Goal: Task Accomplishment & Management: Use online tool/utility

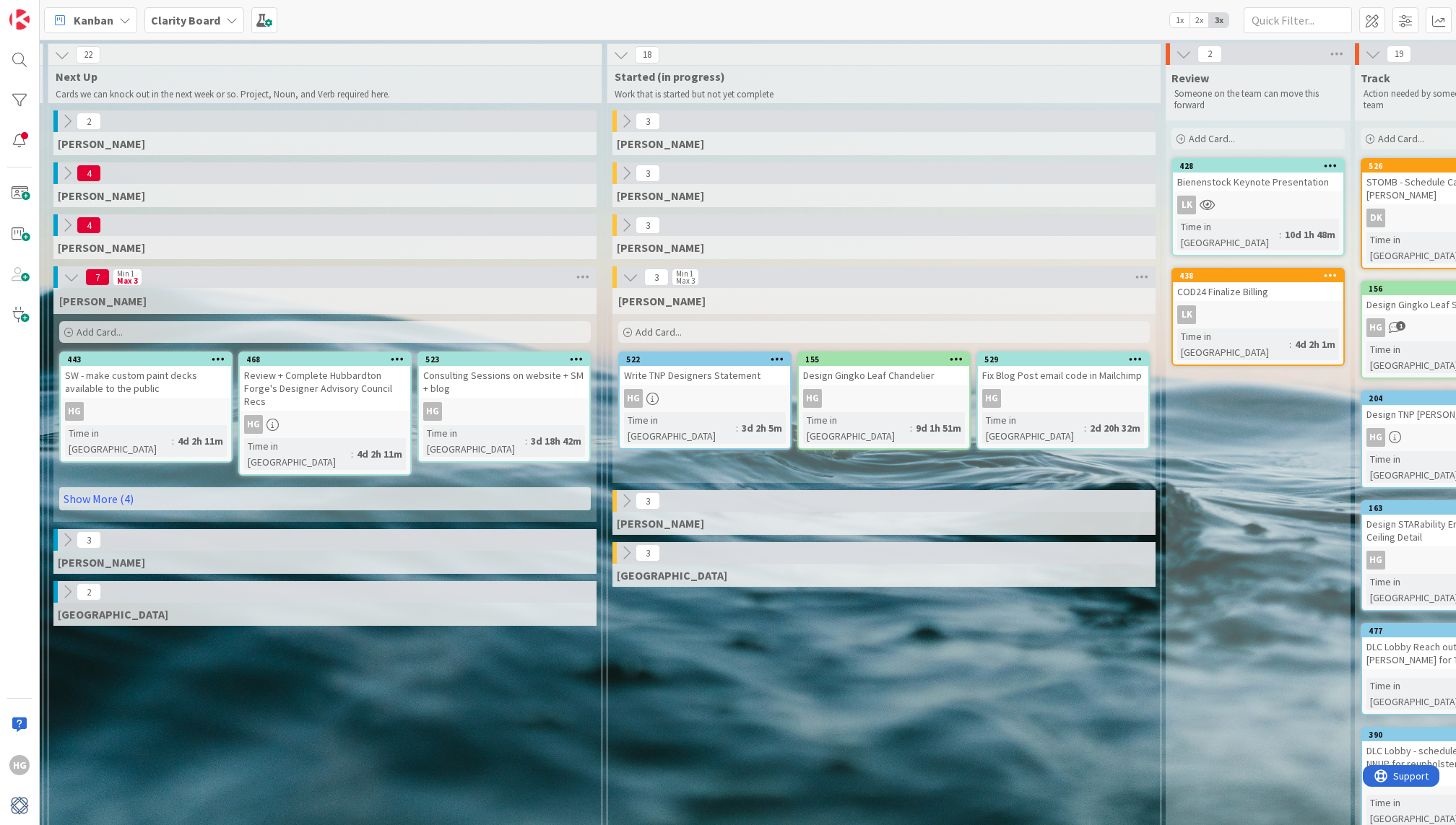
scroll to position [0, 952]
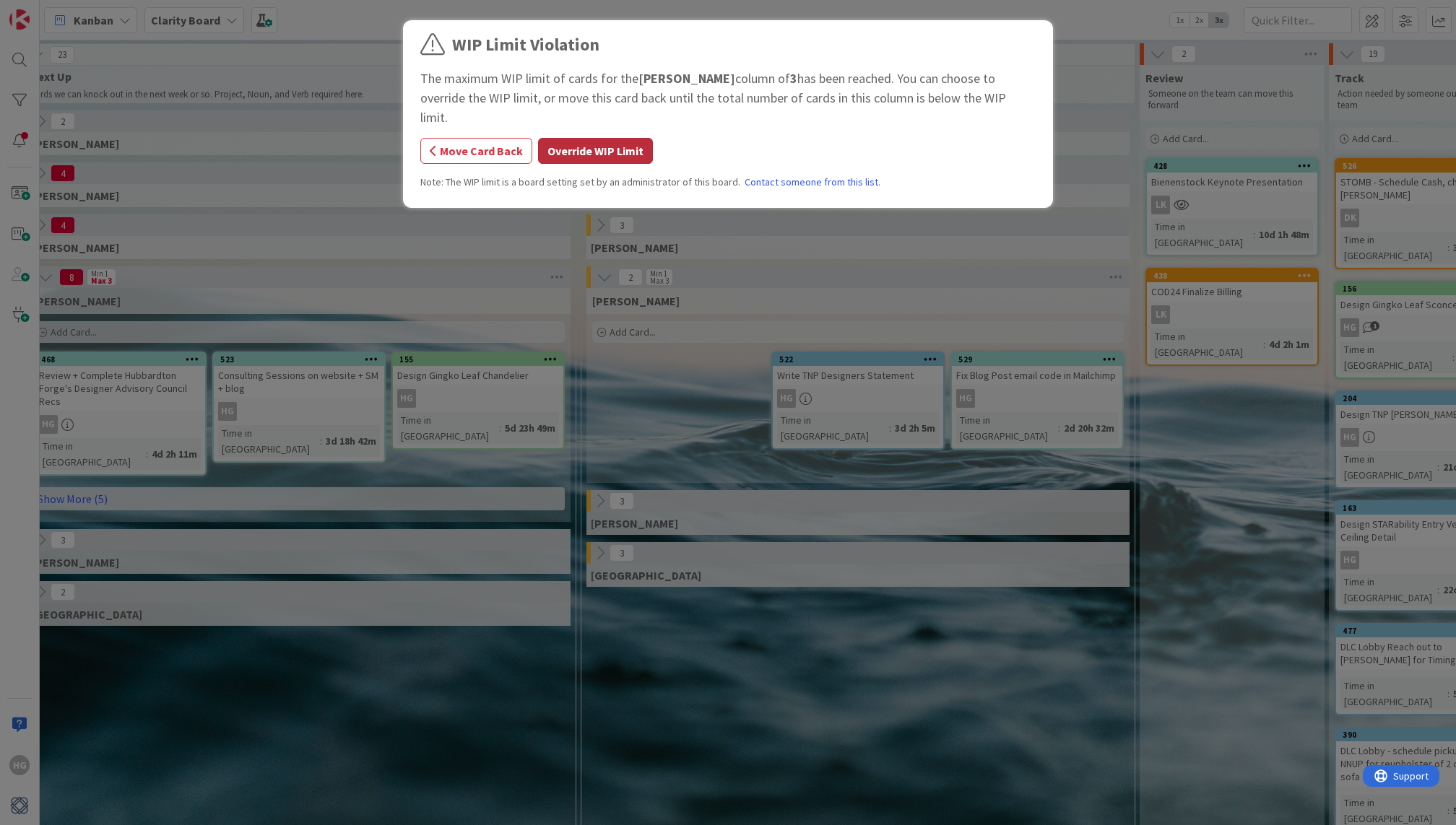
click at [562, 138] on button "Override WIP Limit" at bounding box center [595, 151] width 115 height 26
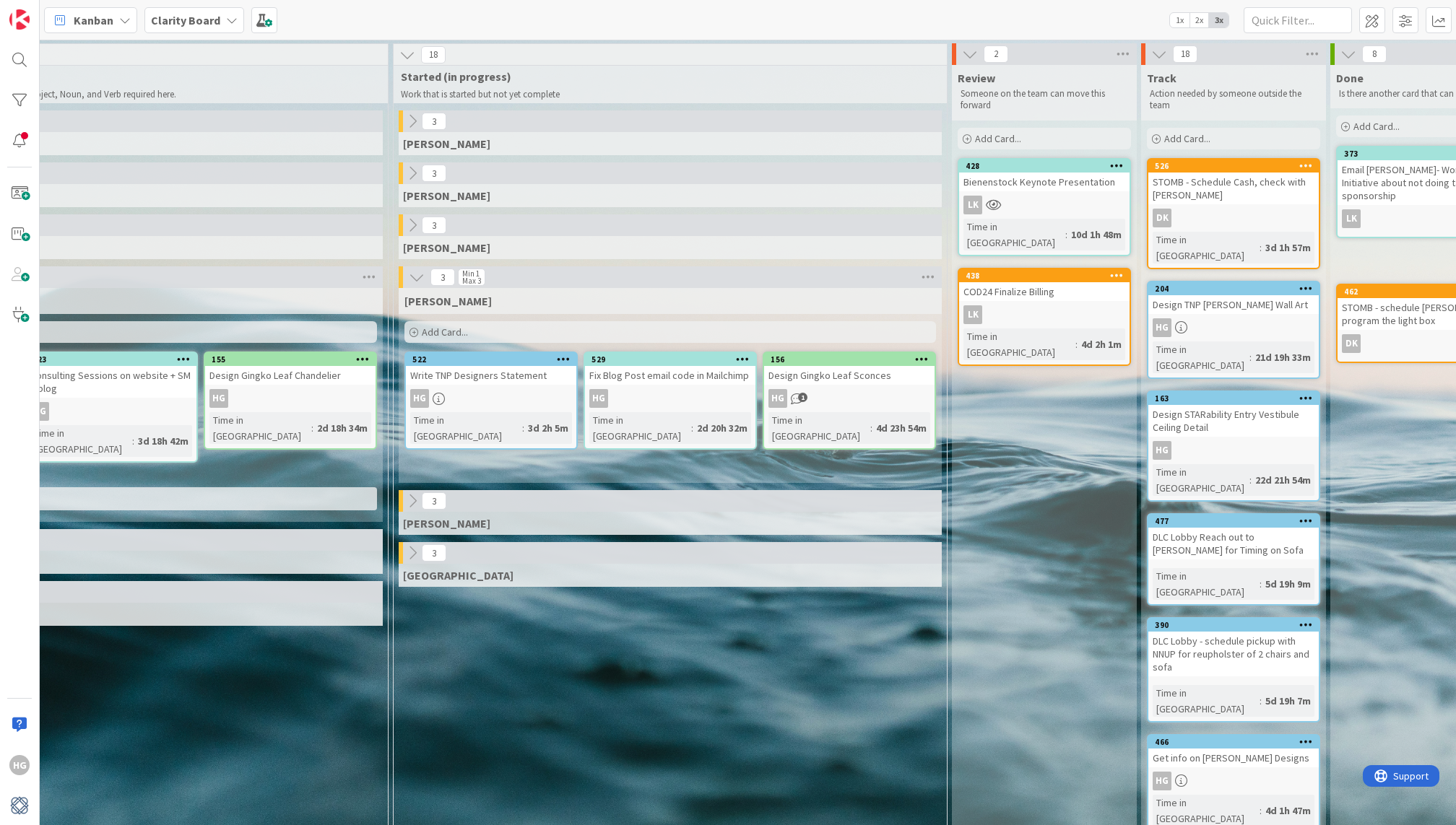
scroll to position [0, 967]
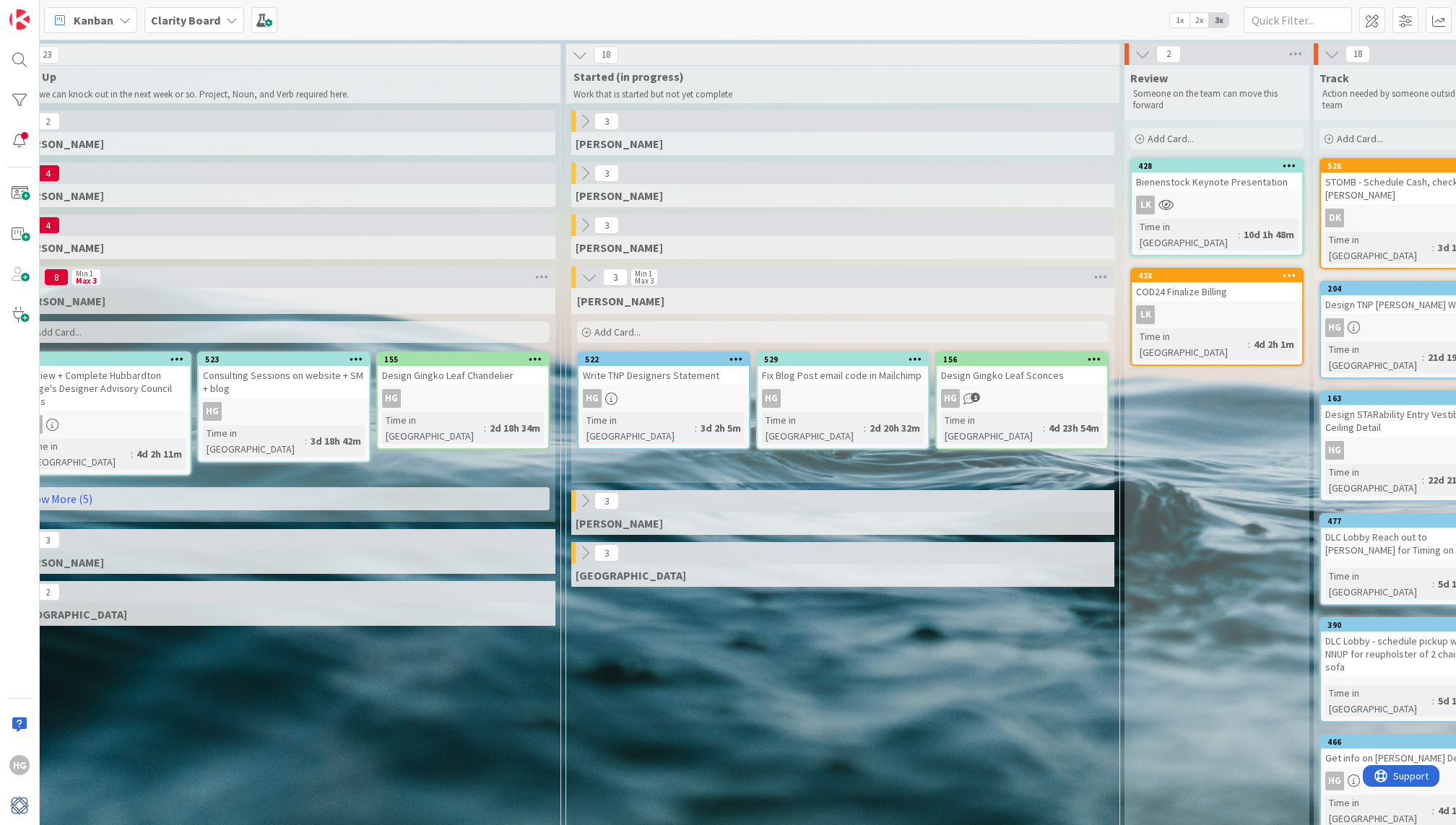
click at [653, 339] on div "Add Card..." at bounding box center [843, 332] width 531 height 22
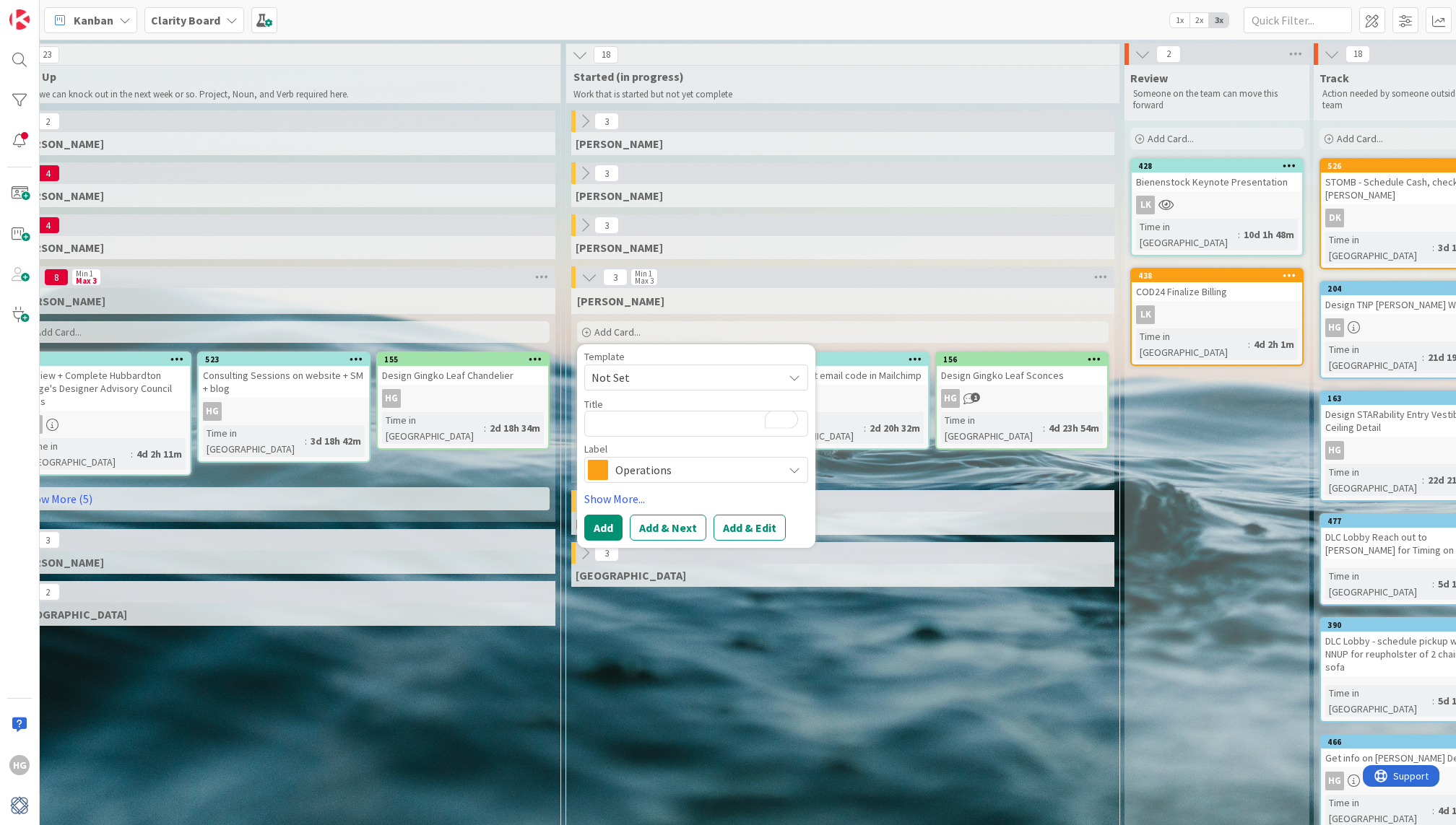
type textarea "x"
type textarea "S"
type textarea "x"
type textarea "So"
type textarea "x"
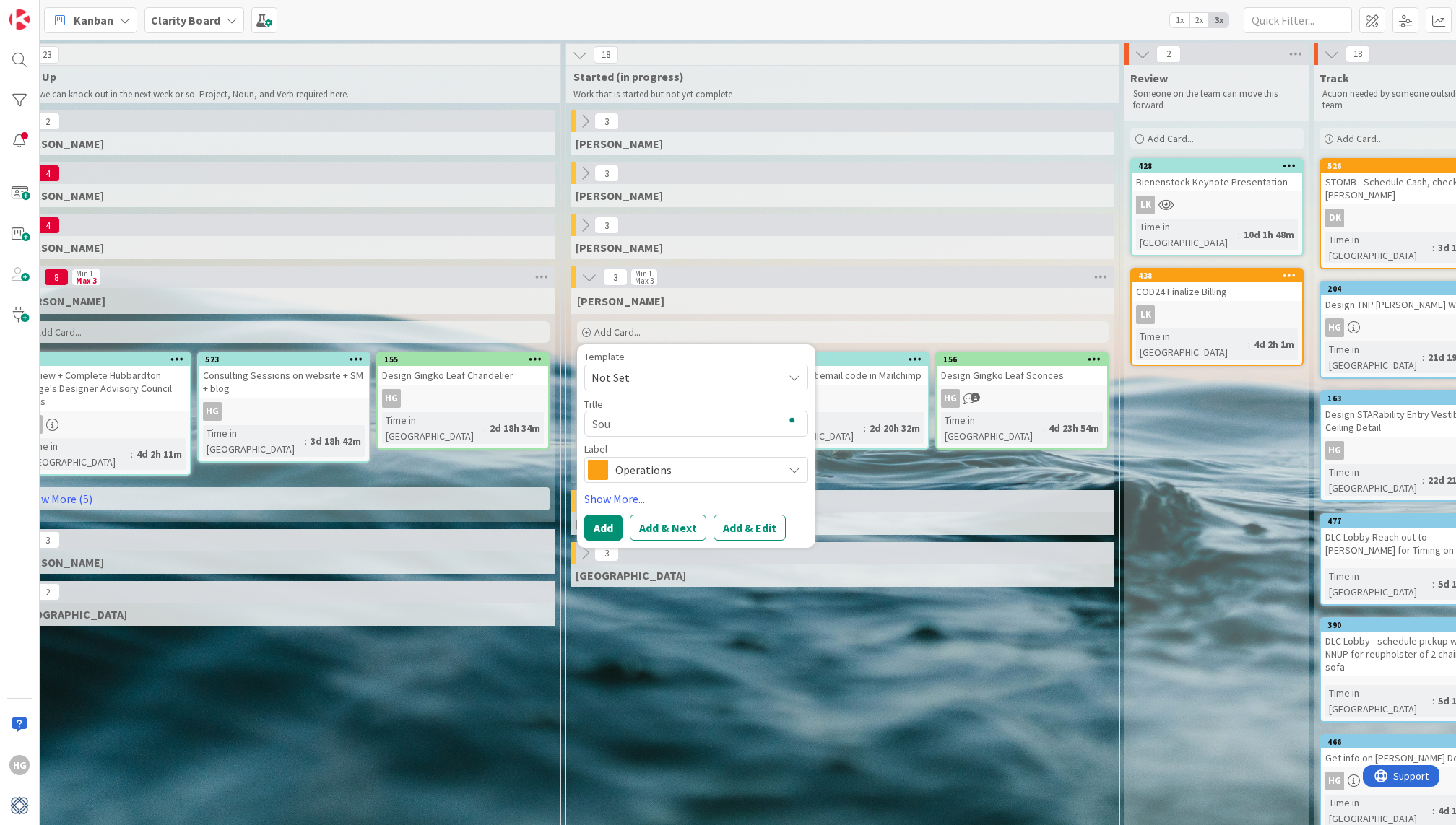
type textarea "Sour"
type textarea "x"
type textarea "Sourc"
type textarea "x"
type textarea "Source"
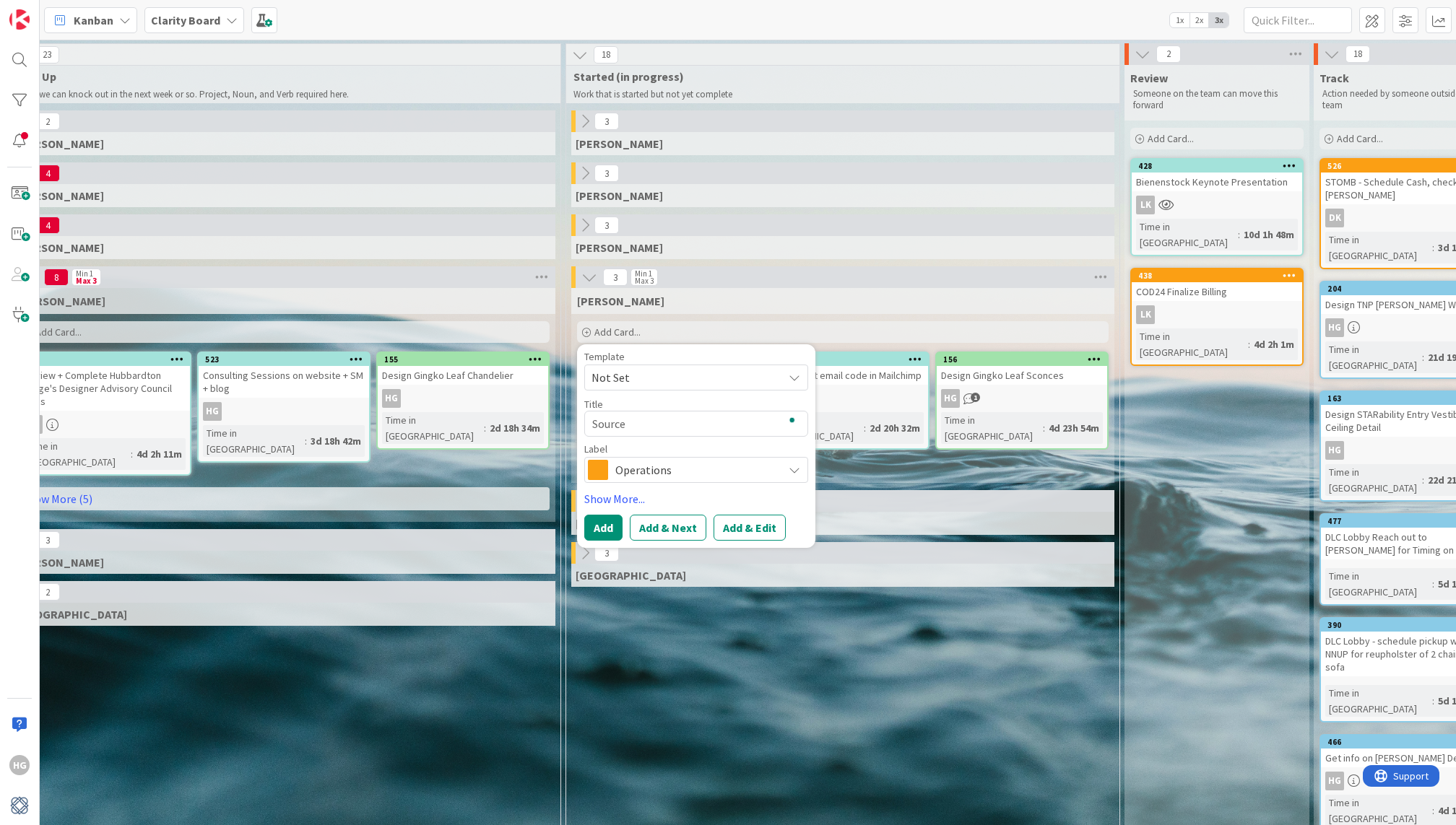
type textarea "x"
type textarea "Source"
type textarea "x"
type textarea "Source a"
type textarea "x"
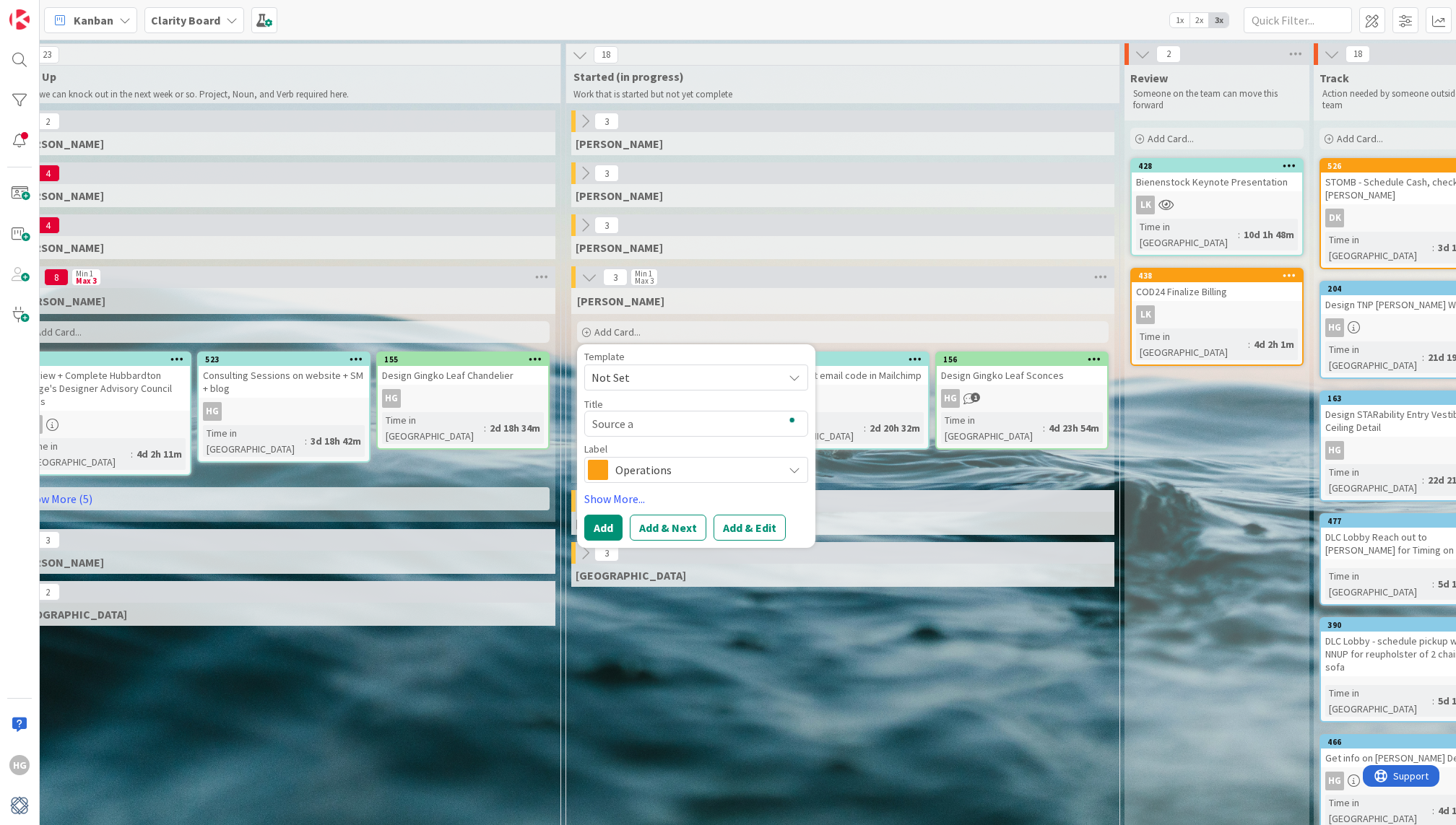
type textarea "Source a"
type textarea "x"
type textarea "Source a S"
type textarea "x"
type textarea "Source a St"
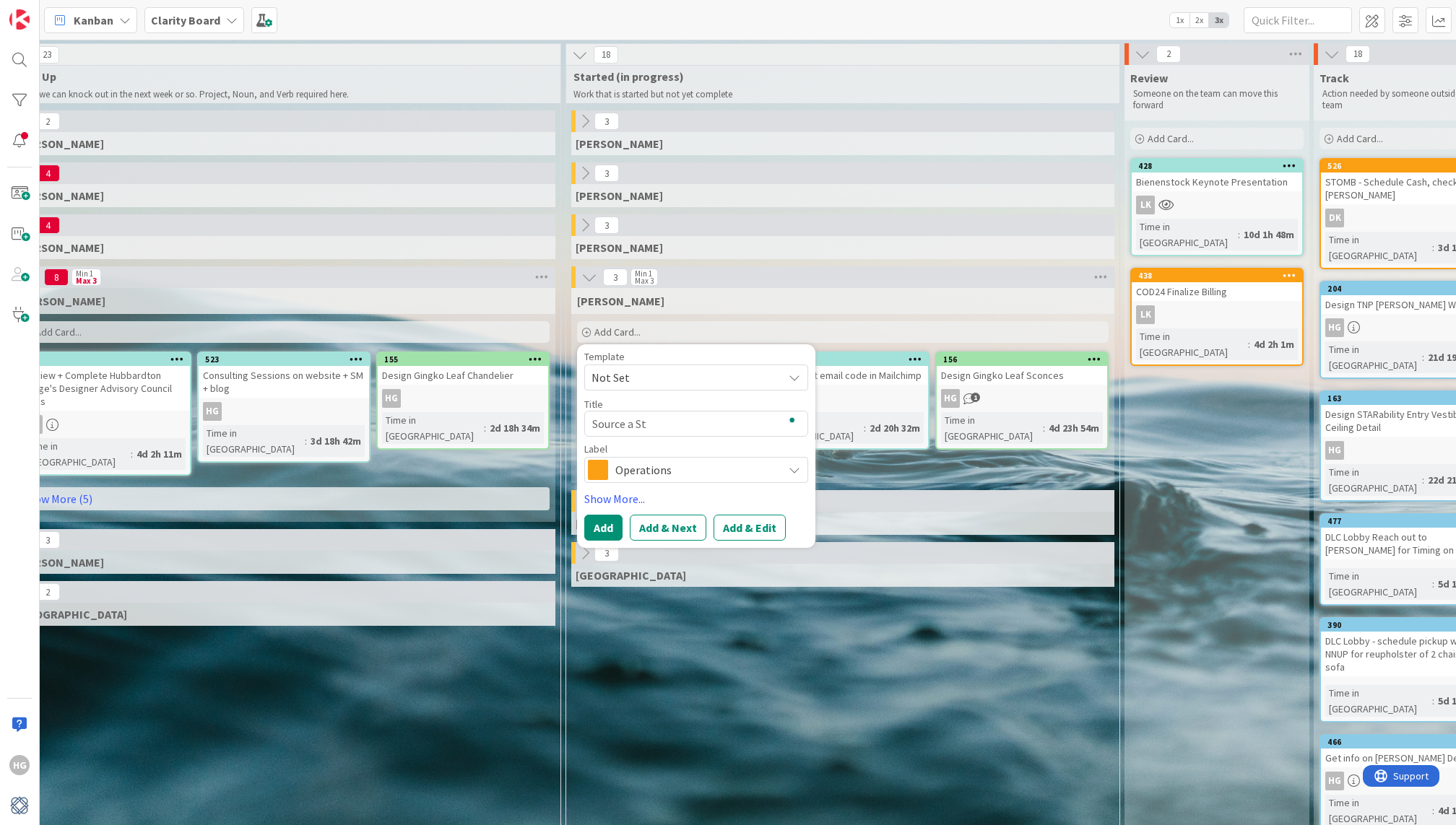
type textarea "x"
type textarea "Source a Sty"
type textarea "x"
type textarea "Source a Styl"
type textarea "x"
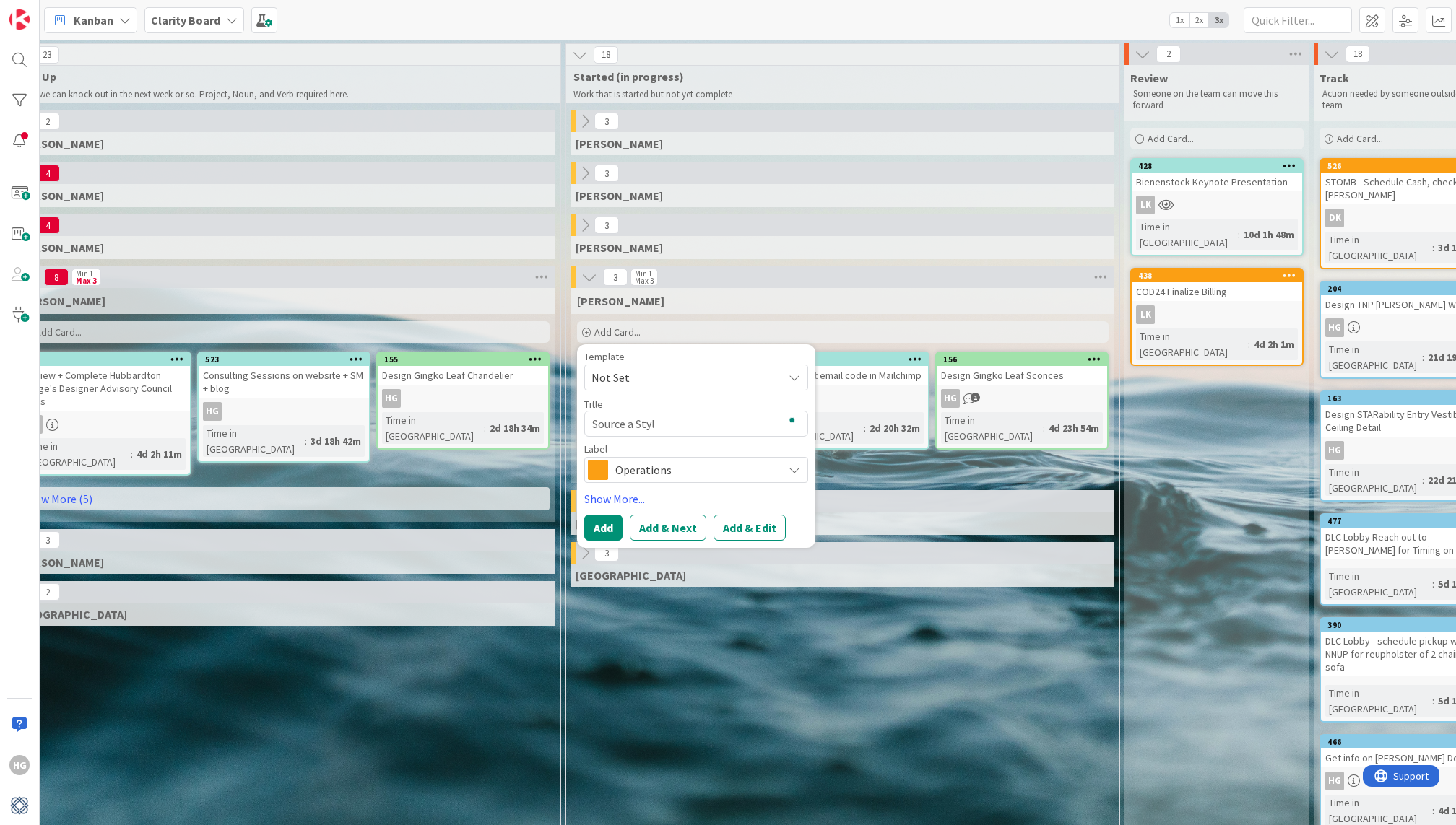
type textarea "Source a Styli"
type textarea "x"
type textarea "Source a Stylis"
type textarea "x"
type textarea "Source a Stylis"
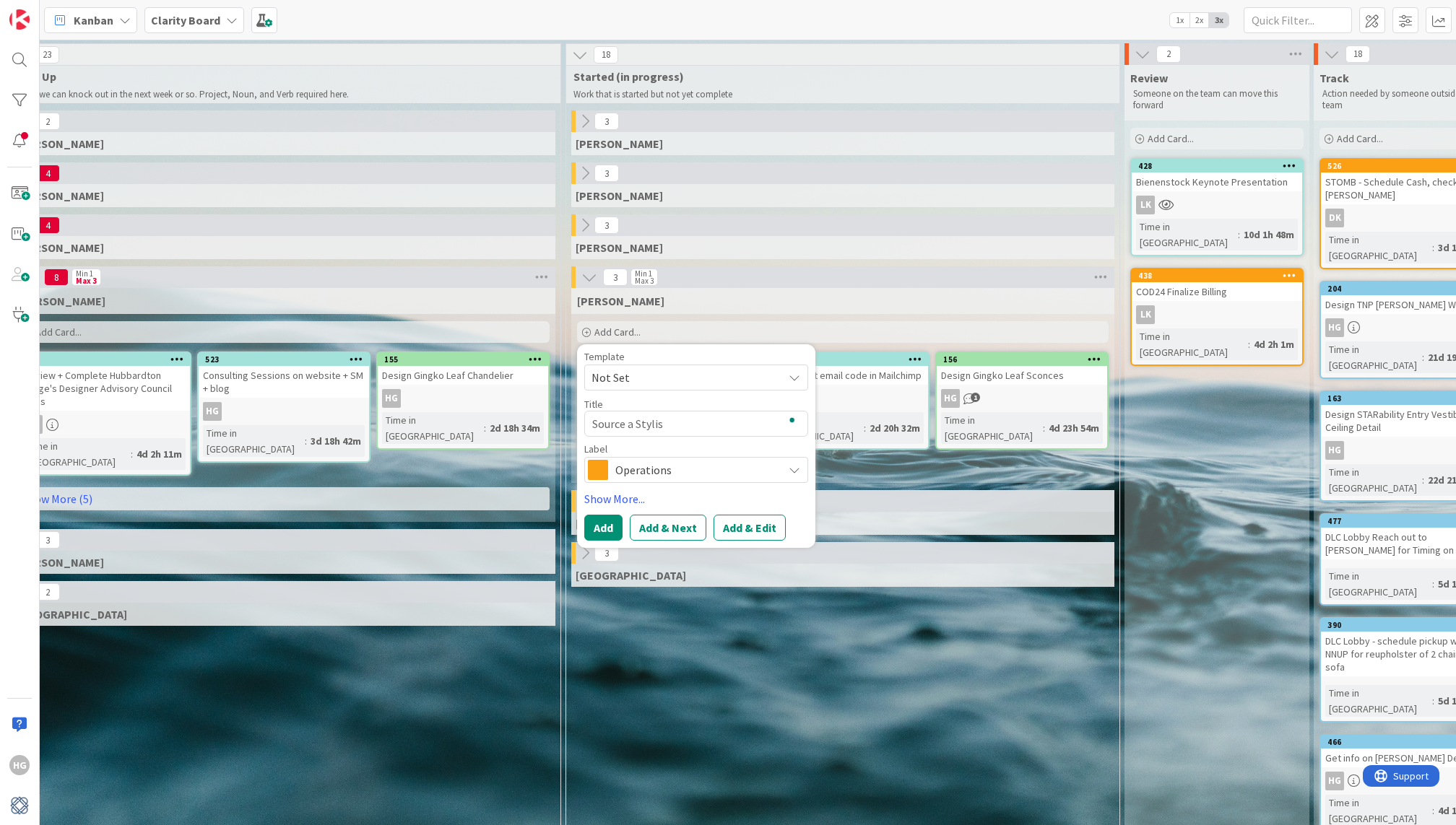
type textarea "x"
type textarea "Source a Stylis f"
type textarea "x"
type textarea "Source a Stylis fo"
type textarea "x"
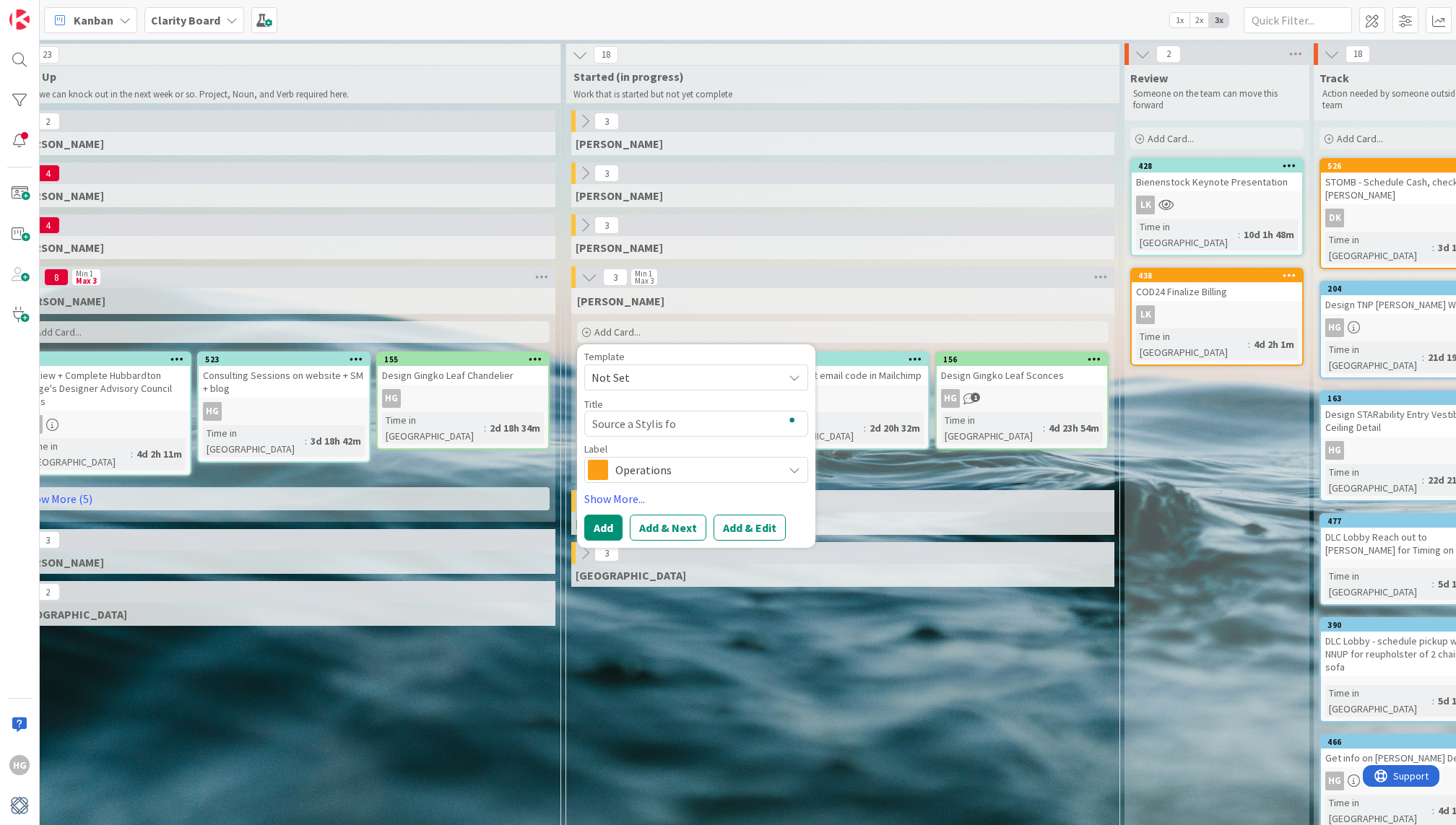
type textarea "Source a Stylis for"
type textarea "x"
type textarea "Source a Stylis for"
type textarea "x"
type textarea "Source a Stylis for O"
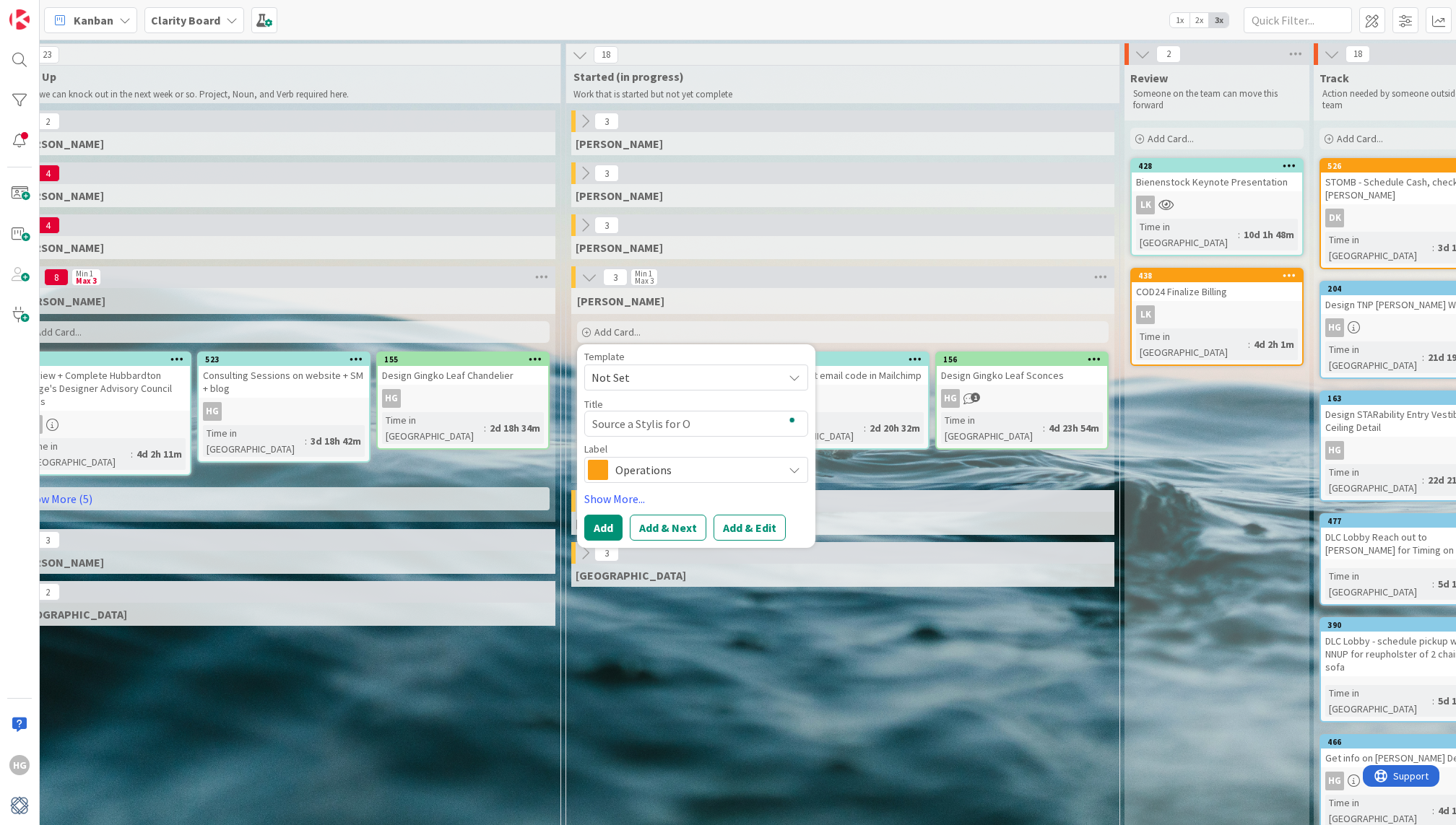
type textarea "x"
type textarea "Source a Stylis for Oc"
type textarea "x"
type textarea "Source a Stylis for Oct"
type textarea "x"
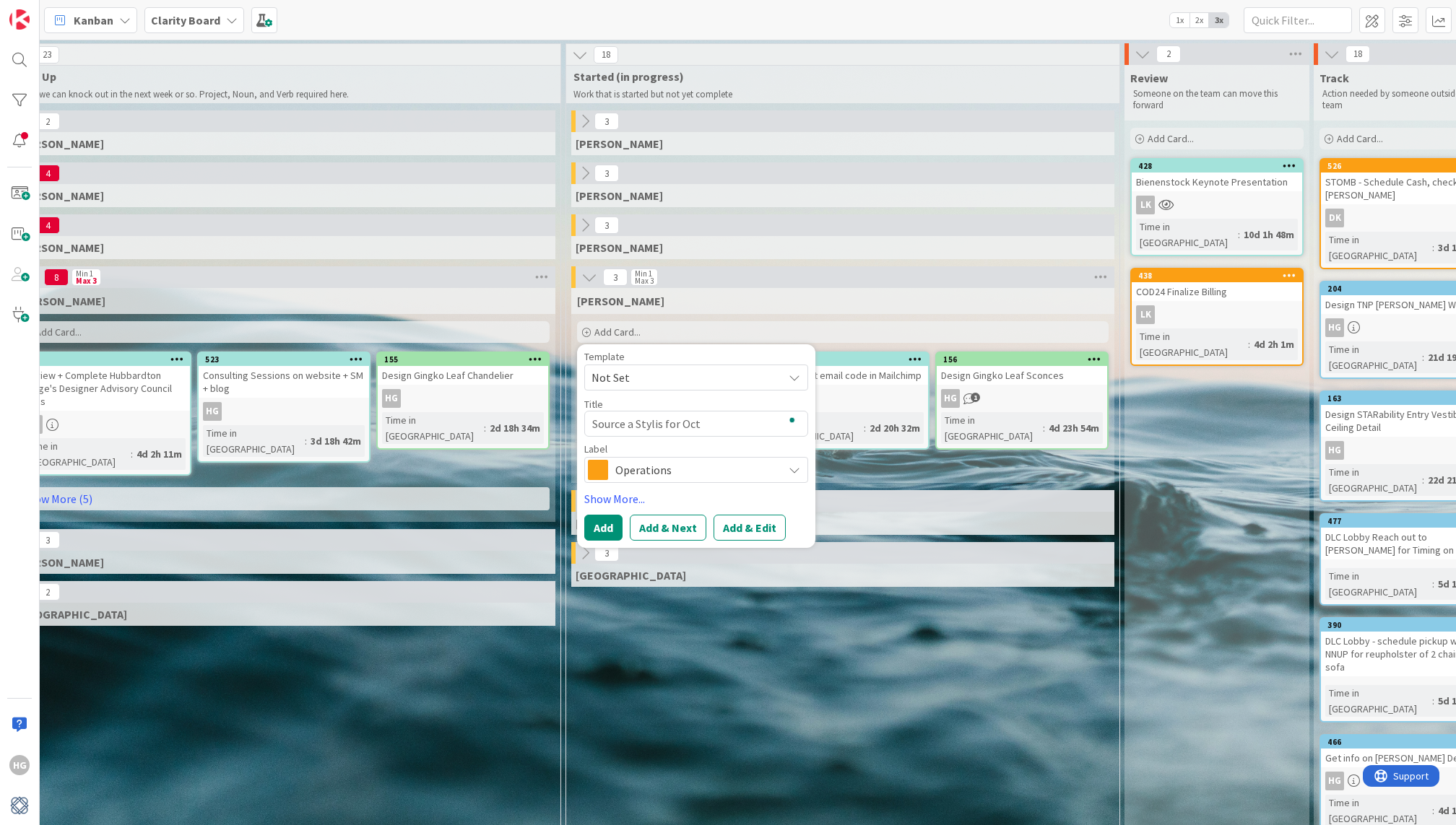
type textarea "Source a Stylis for Oct"
type textarea "x"
type textarea "Source a Stylis for Oct P"
type textarea "x"
type textarea "Source a Stylis for Oct Ph"
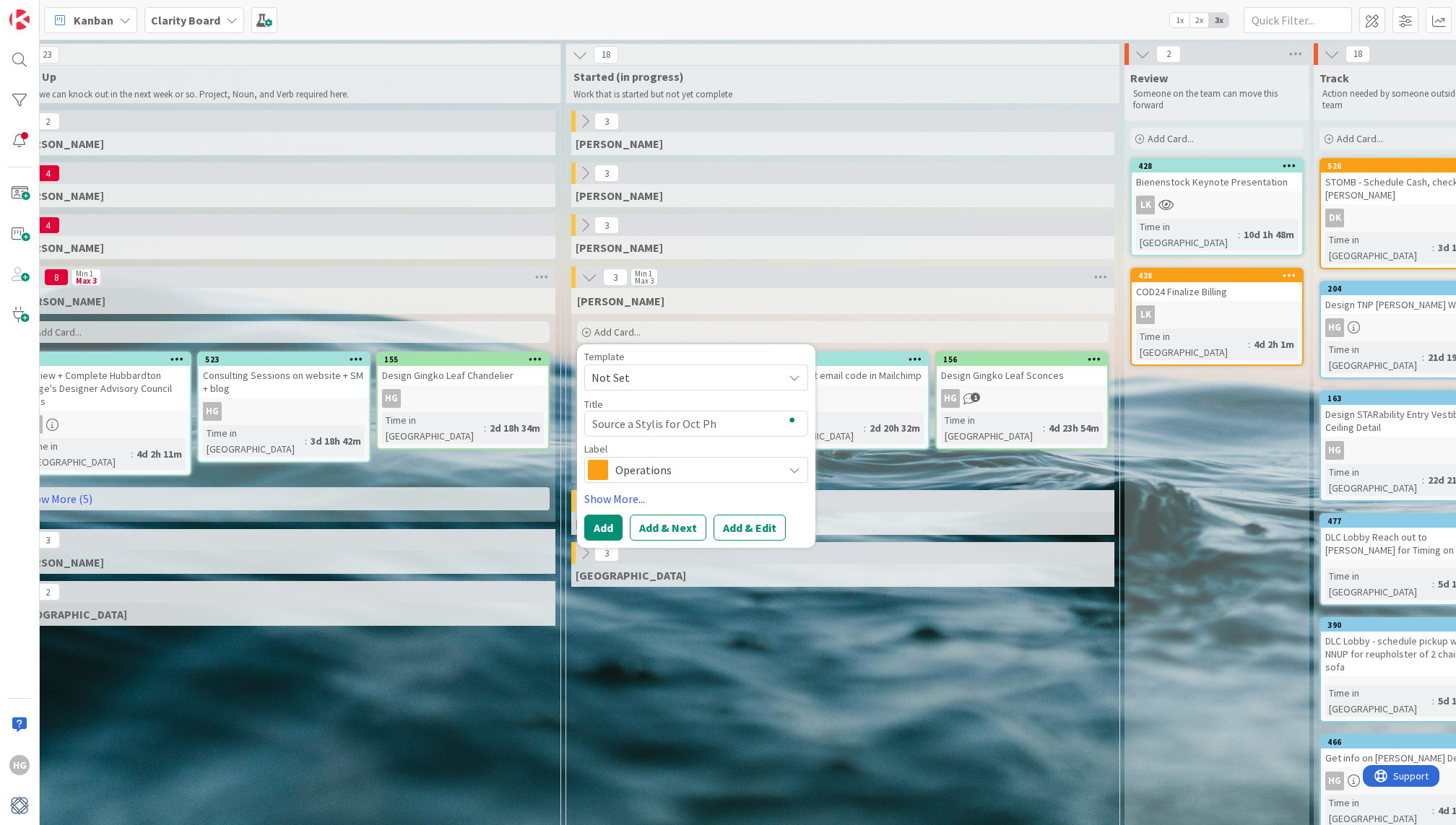
type textarea "x"
type textarea "Source a Stylis for Oct Pho"
type textarea "x"
type textarea "Source a Stylis for Oct Phot"
type textarea "x"
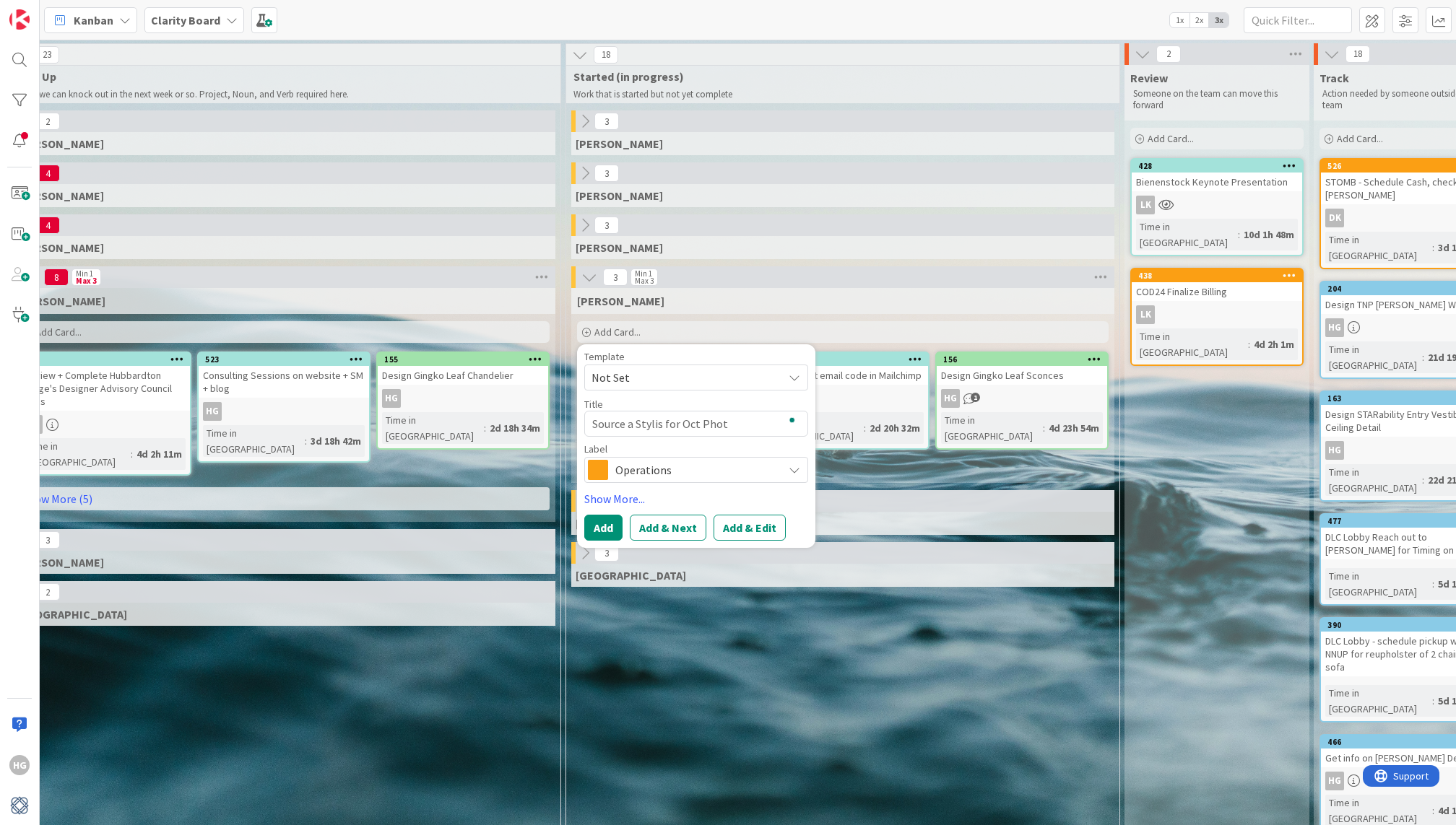
type textarea "Source a Stylis for Oct Photo"
type textarea "x"
type textarea "Source a Stylis for Oct Photos"
type textarea "x"
type textarea "Source a Stylis for Oct Photosh"
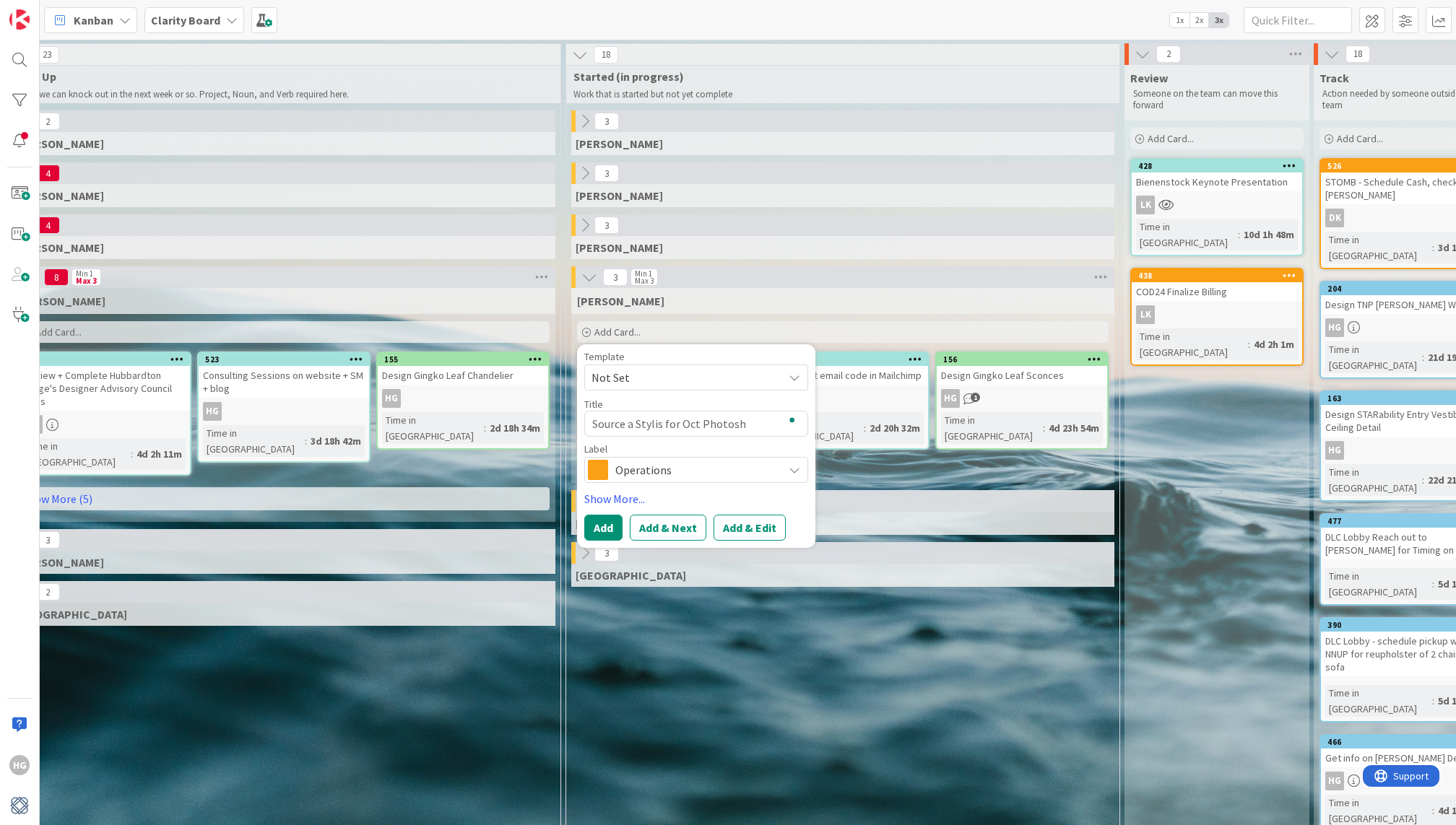
type textarea "x"
type textarea "Source a Stylis for Oct Photosho"
type textarea "x"
type textarea "Source a Stylis for Oct Photoshoo"
type textarea "x"
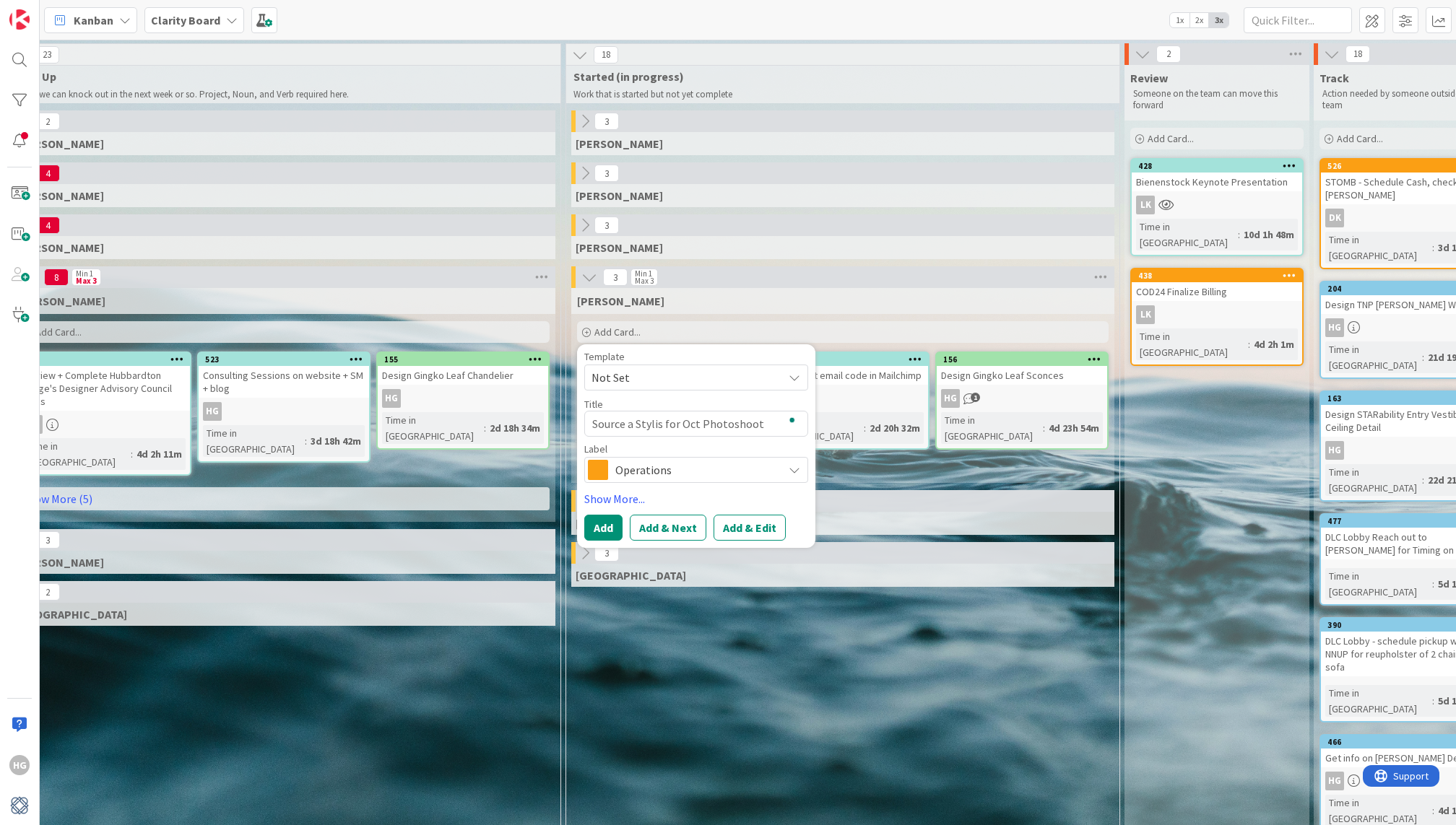
type textarea "Source a Stylis for Oct Photoshoot"
click at [615, 477] on span "Operations" at bounding box center [695, 470] width 160 height 20
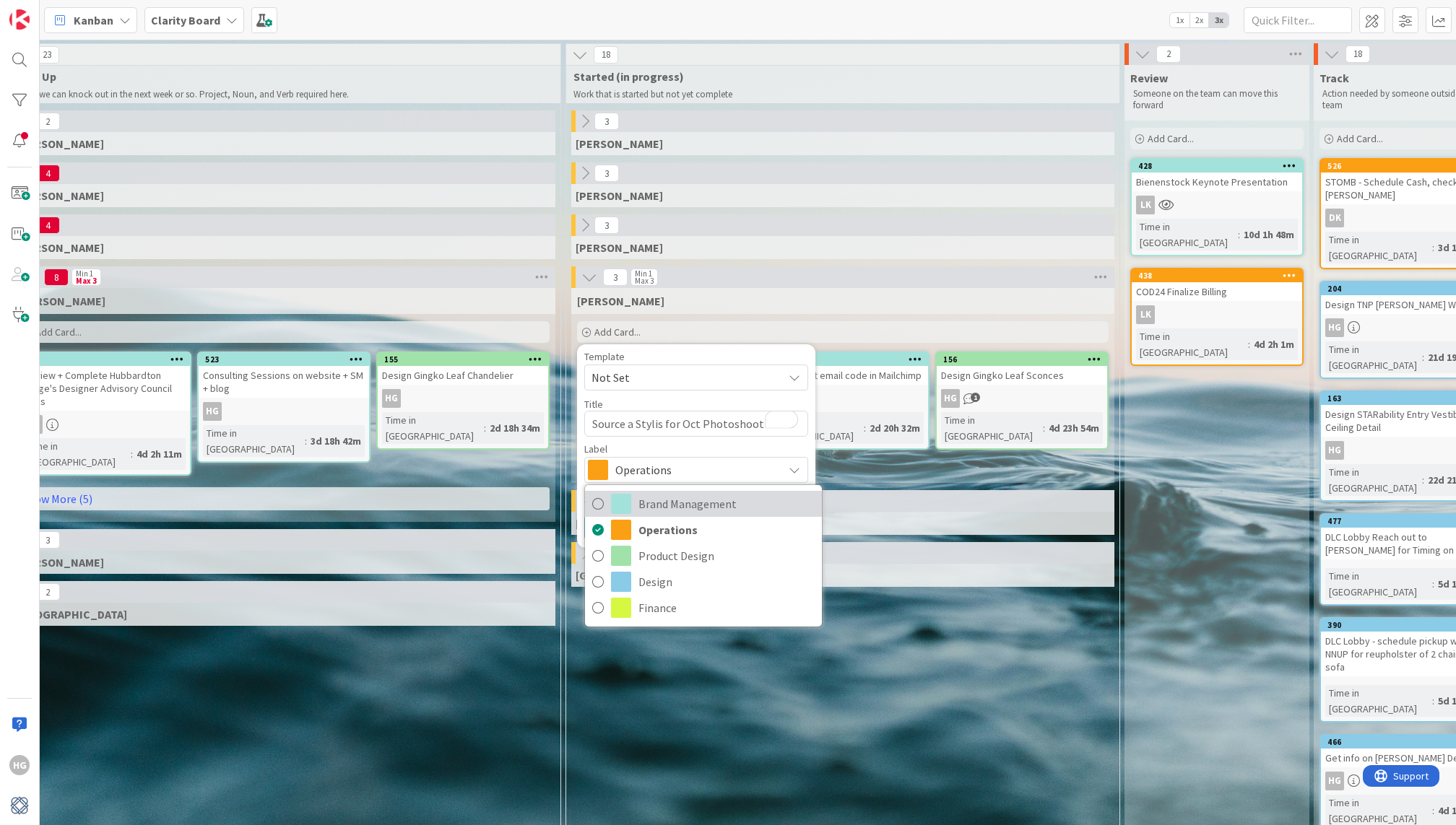
click at [612, 514] on link "Brand Management" at bounding box center [703, 504] width 236 height 26
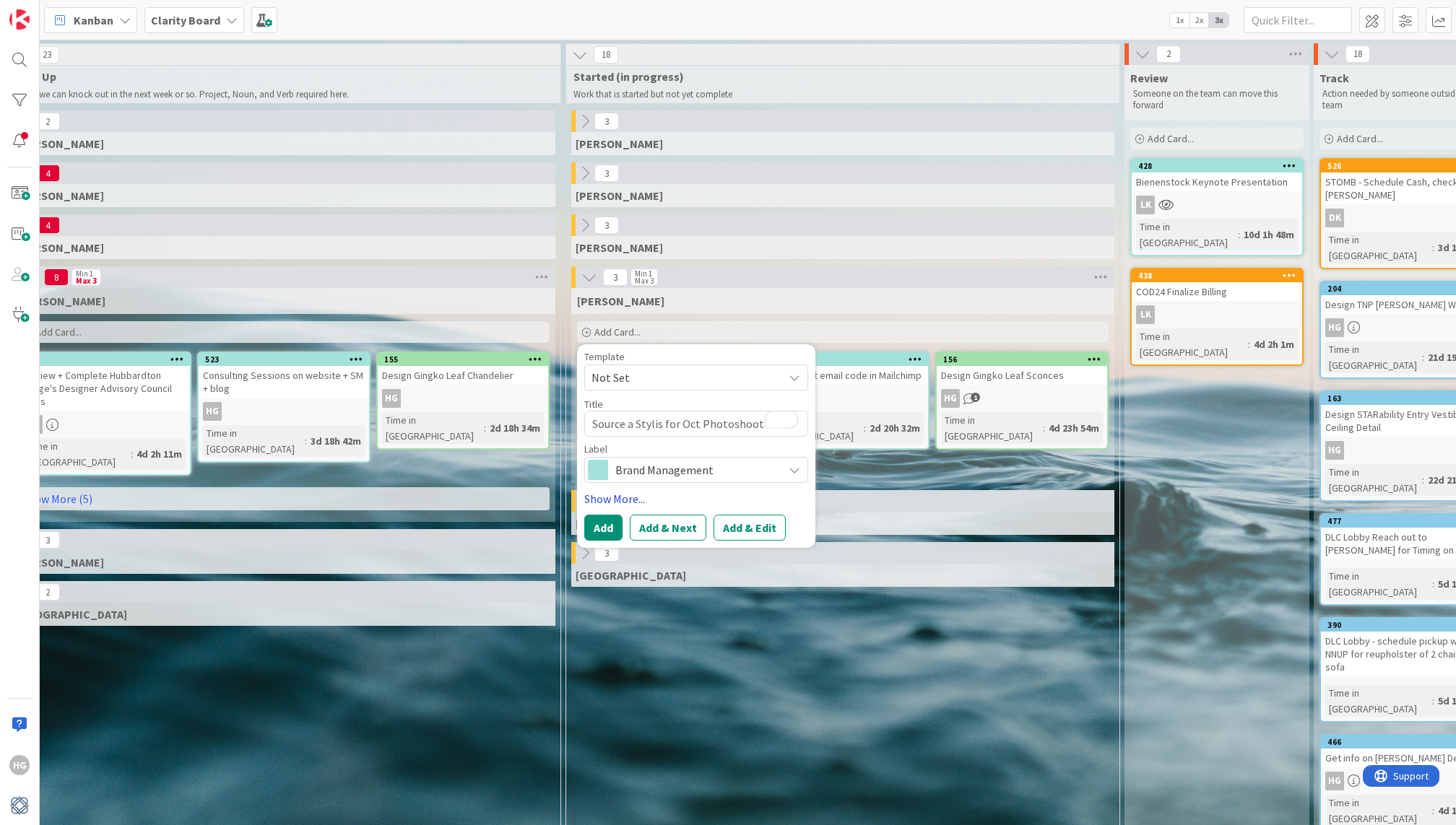
click at [616, 493] on link "Show More..." at bounding box center [696, 499] width 224 height 17
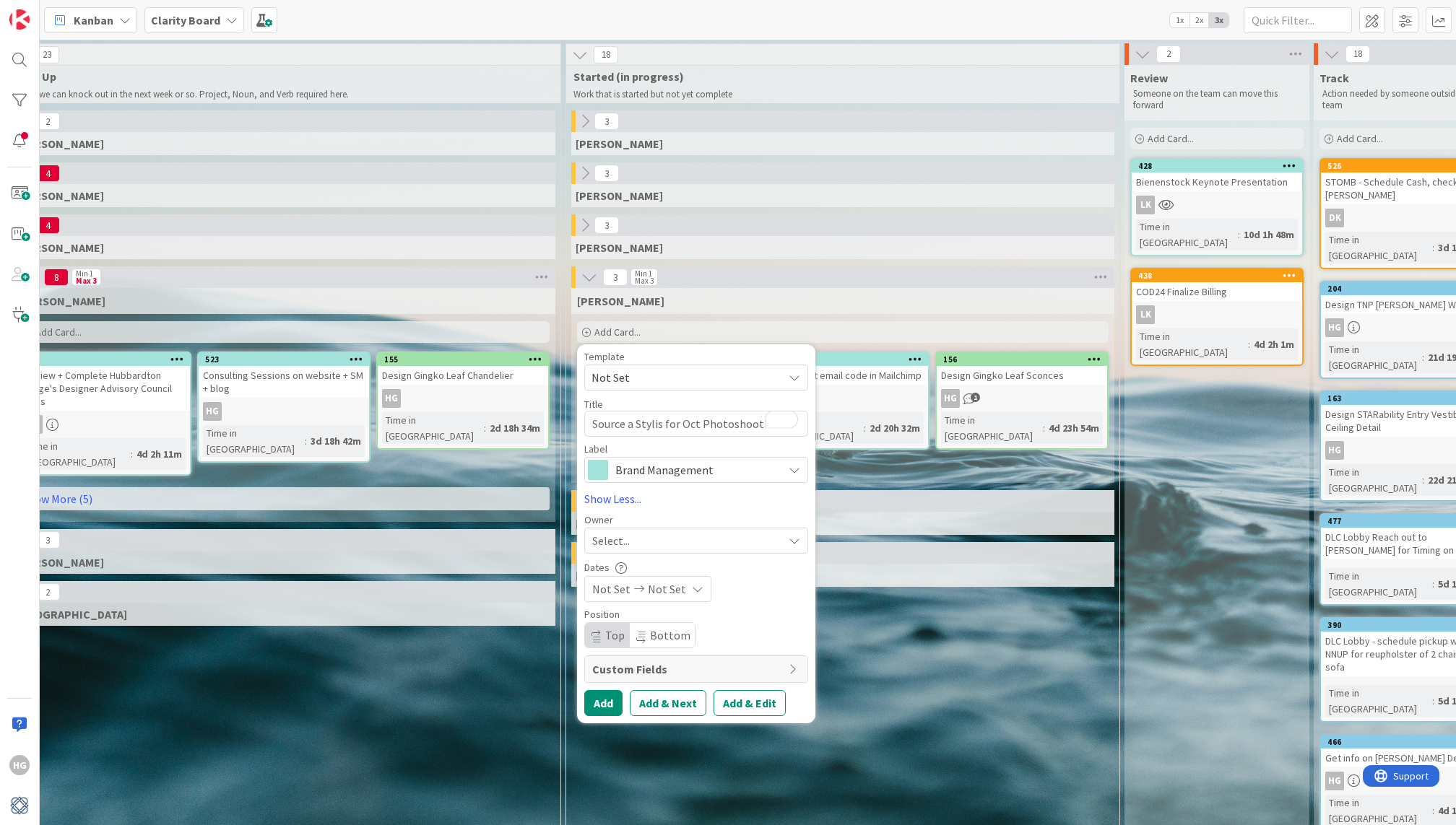
click at [616, 538] on span "Select..." at bounding box center [611, 541] width 38 height 17
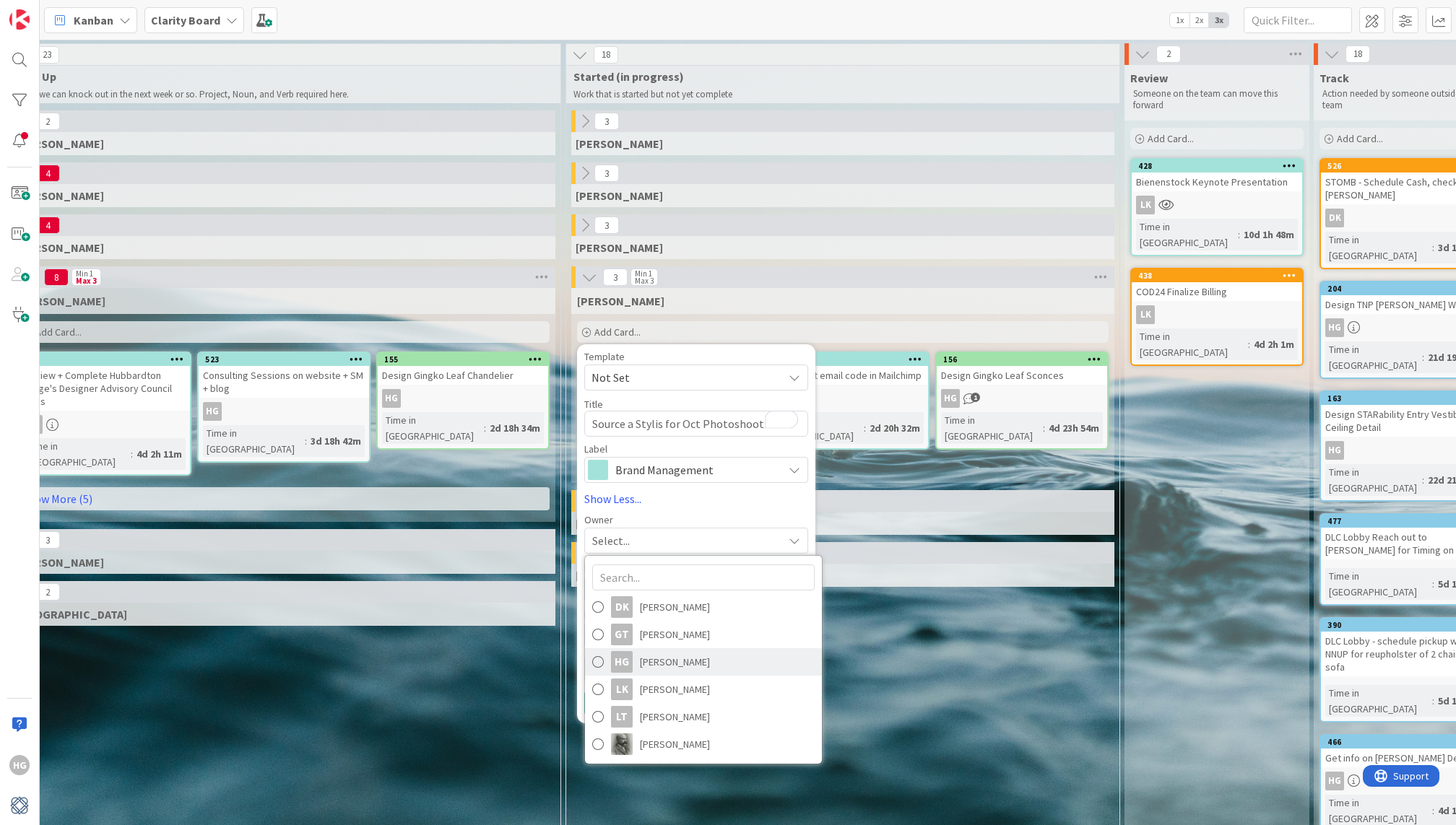
click at [592, 658] on span at bounding box center [598, 662] width 12 height 22
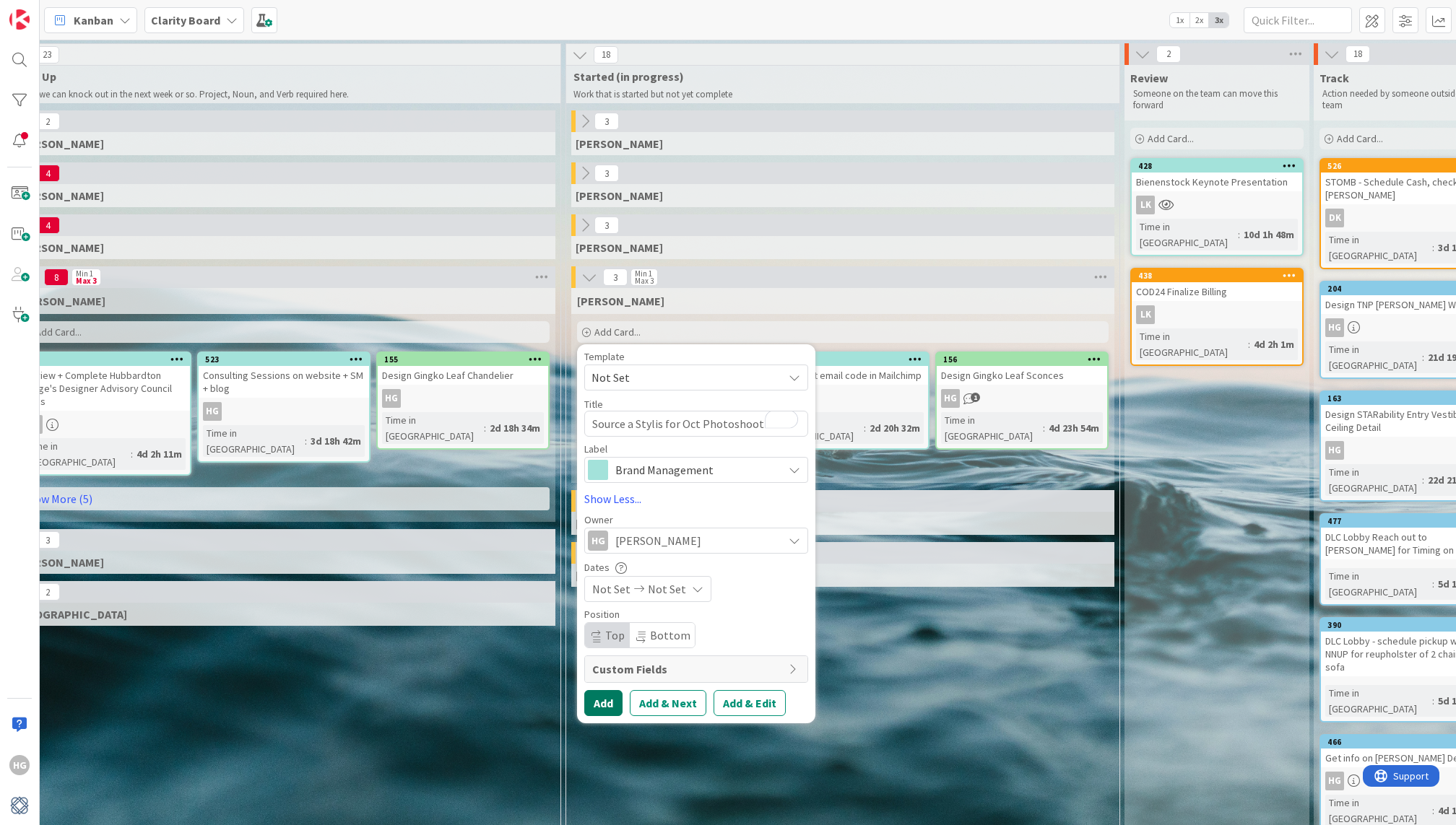
click at [599, 702] on button "Add" at bounding box center [603, 704] width 39 height 26
type textarea "x"
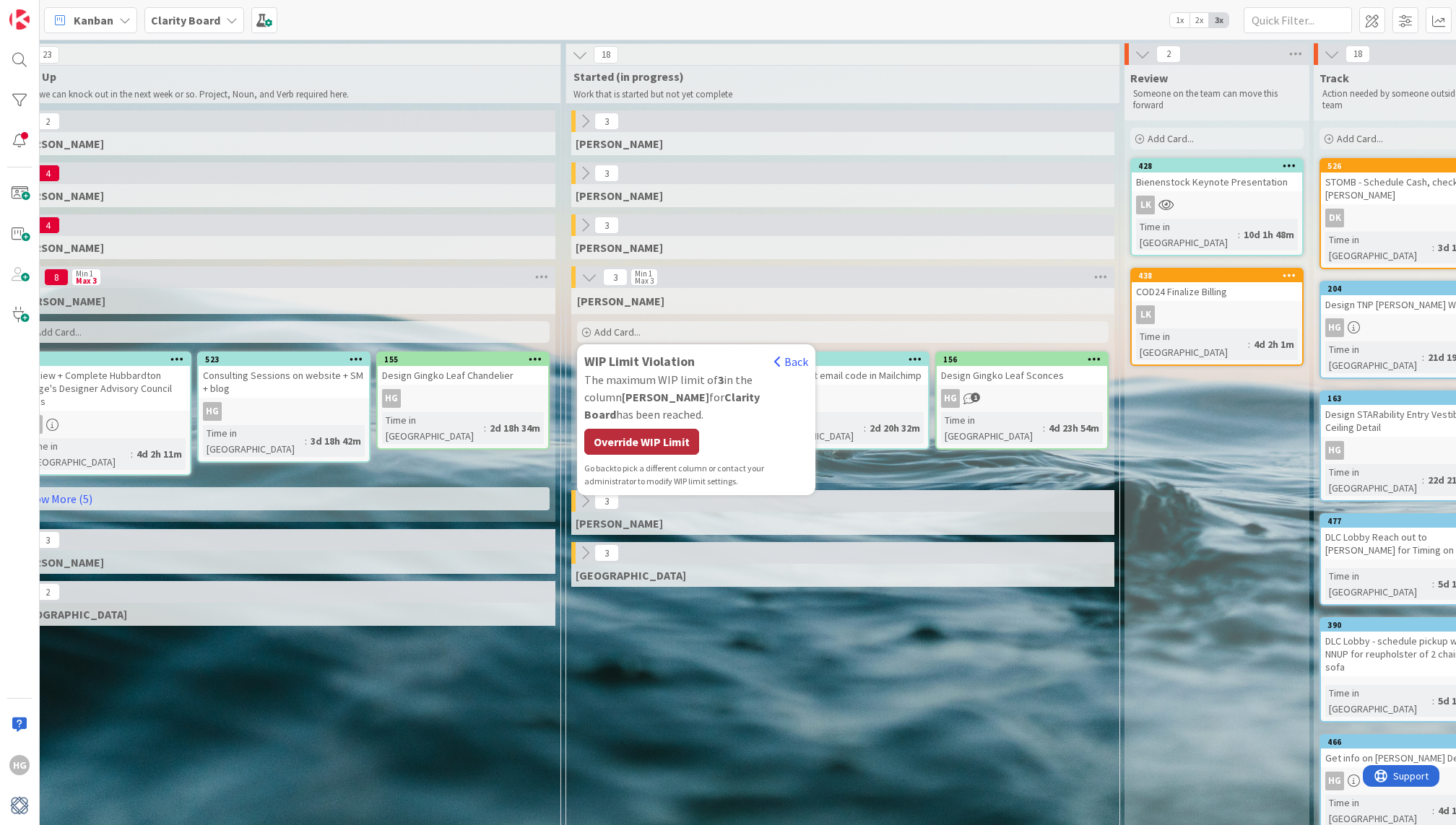
click at [627, 429] on div "Override WIP Limit" at bounding box center [642, 442] width 115 height 26
